Goal: Submit feedback/report problem: Submit feedback/report problem

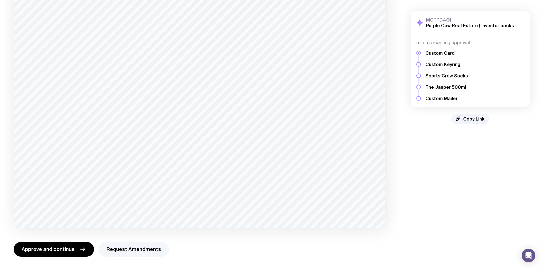
click at [150, 248] on button "Request Amendments" at bounding box center [134, 249] width 70 height 15
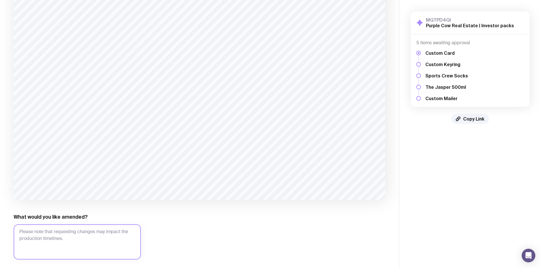
click at [116, 231] on textarea "What would you like amended?" at bounding box center [77, 242] width 127 height 35
paste textarea "remove wording "on the settlement of your new property" change wording to - we'…"
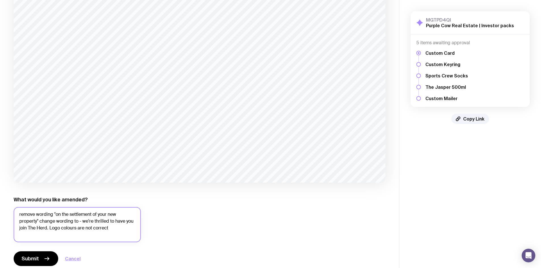
scroll to position [147, 0]
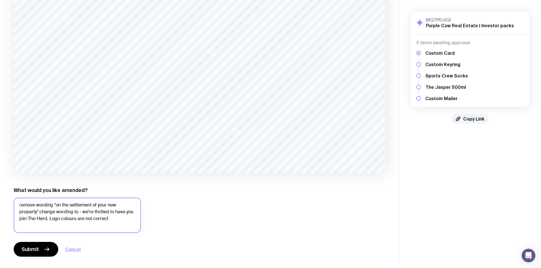
type textarea "remove wording "on the settlement of your new property" change wording to - we'…"
click at [34, 253] on button "Submit" at bounding box center [36, 249] width 45 height 15
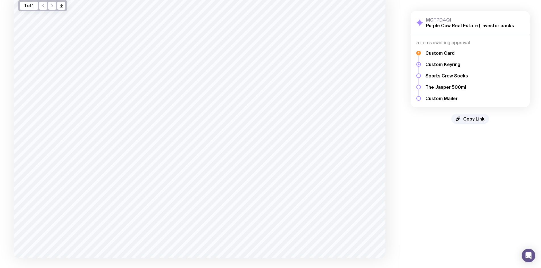
scroll to position [73, 0]
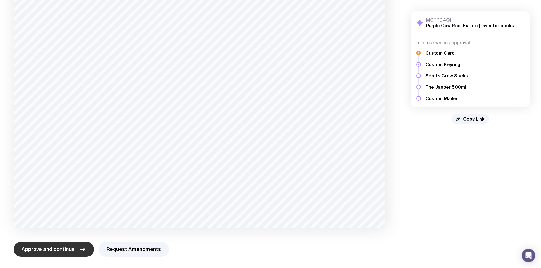
click at [43, 252] on span "Approve and continue" at bounding box center [48, 249] width 53 height 7
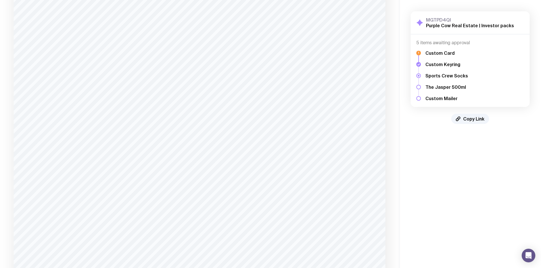
scroll to position [923, 0]
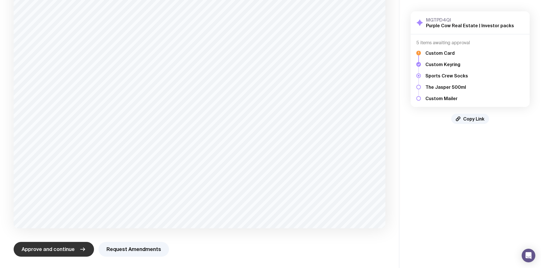
click at [68, 250] on span "Approve and continue" at bounding box center [48, 249] width 53 height 7
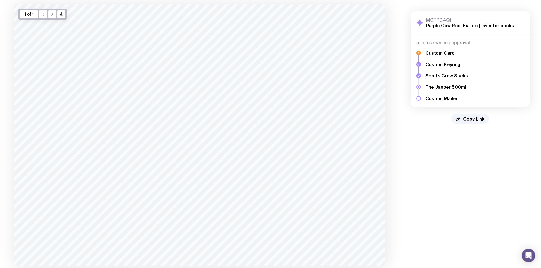
scroll to position [73, 0]
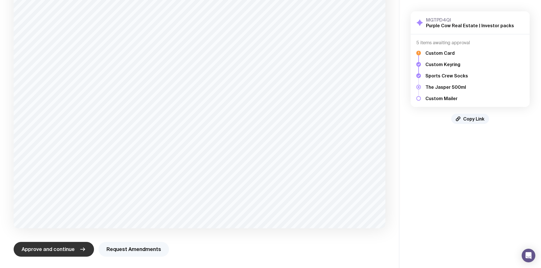
click at [105, 245] on button "Request Amendments" at bounding box center [134, 249] width 70 height 15
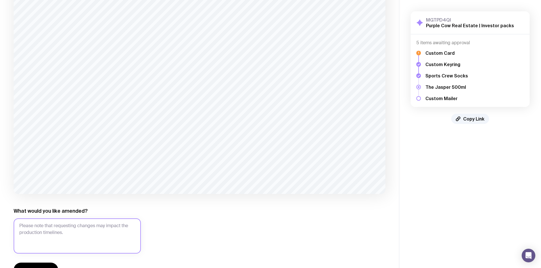
scroll to position [128, 0]
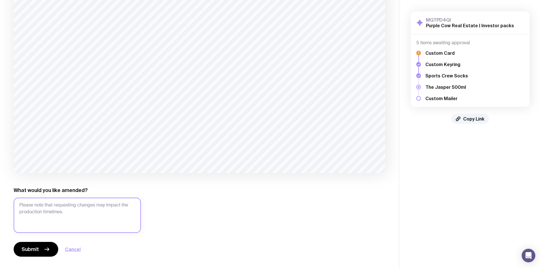
click at [70, 206] on textarea "What would you like amended?" at bounding box center [77, 215] width 127 height 35
paste textarea "Logo needs to change to PURPLE COWReal Estate"
type textarea "Logo needs to change to PURPLE COWReal Estate"
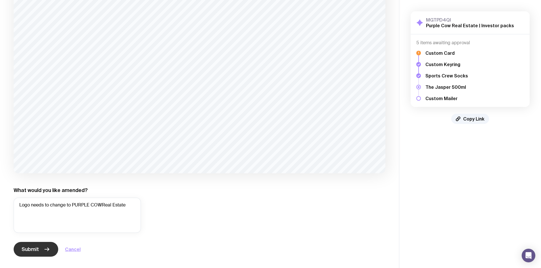
click at [32, 250] on span "Submit" at bounding box center [30, 249] width 17 height 7
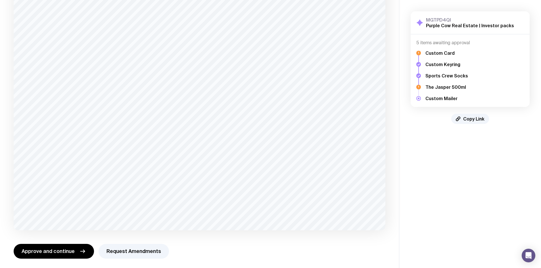
scroll to position [92, 0]
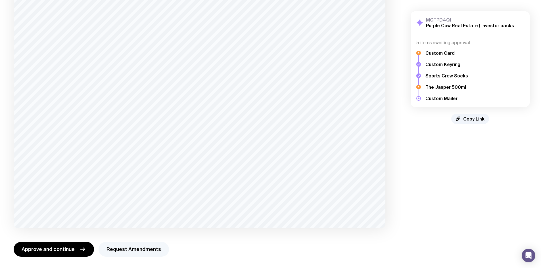
click at [108, 248] on button "Request Amendments" at bounding box center [134, 249] width 70 height 15
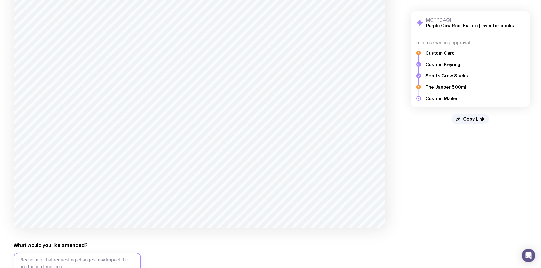
scroll to position [147, 0]
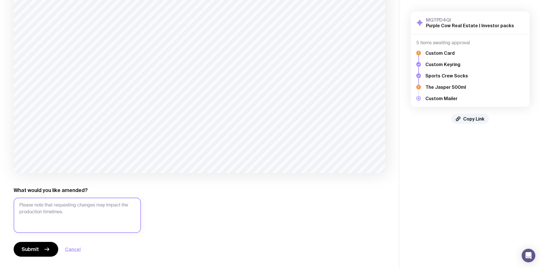
click at [100, 210] on textarea "What would you like amended?" at bounding box center [77, 215] width 127 height 35
paste textarea "If you're not remarkableThen you're invisble"
type textarea "If you're not remarkableThen you're invisble"
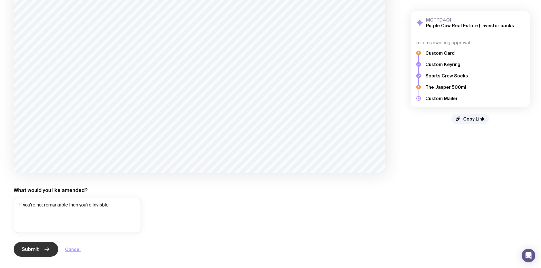
click at [41, 248] on button "Submit" at bounding box center [36, 249] width 45 height 15
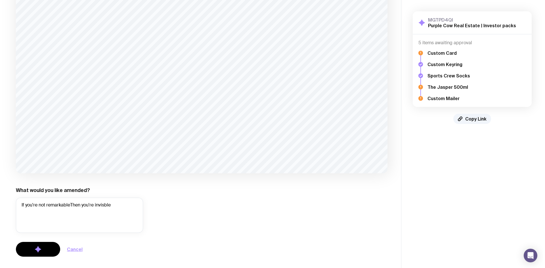
scroll to position [0, 0]
